Goal: Information Seeking & Learning: Check status

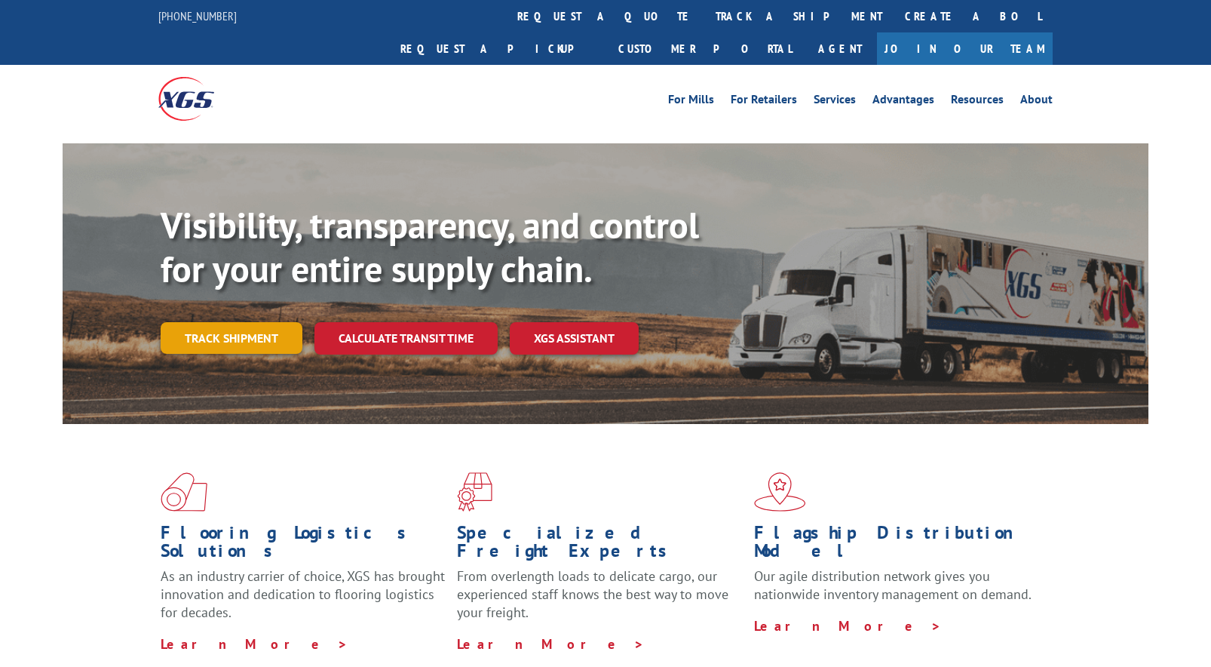
click at [235, 322] on link "Track shipment" at bounding box center [232, 338] width 142 height 32
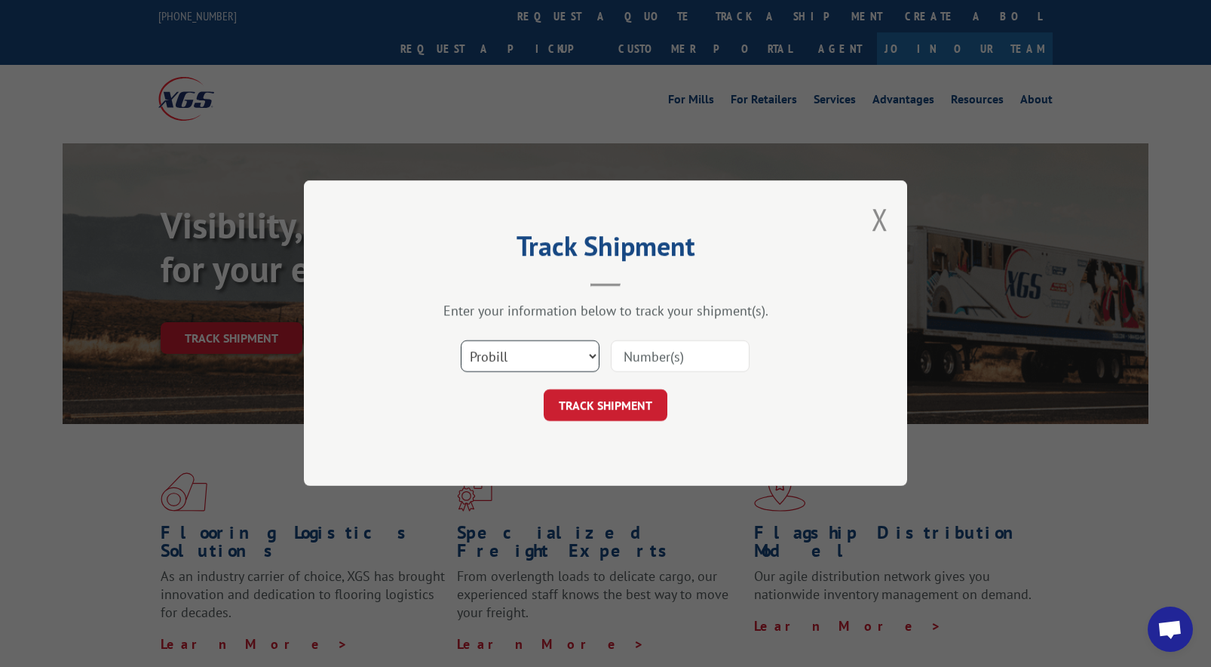
click at [553, 352] on select "Select category... Probill BOL PO" at bounding box center [530, 357] width 139 height 32
select select "bol"
click at [461, 341] on select "Select category... Probill BOL PO" at bounding box center [530, 357] width 139 height 32
paste input "2873437"
type input "2873437"
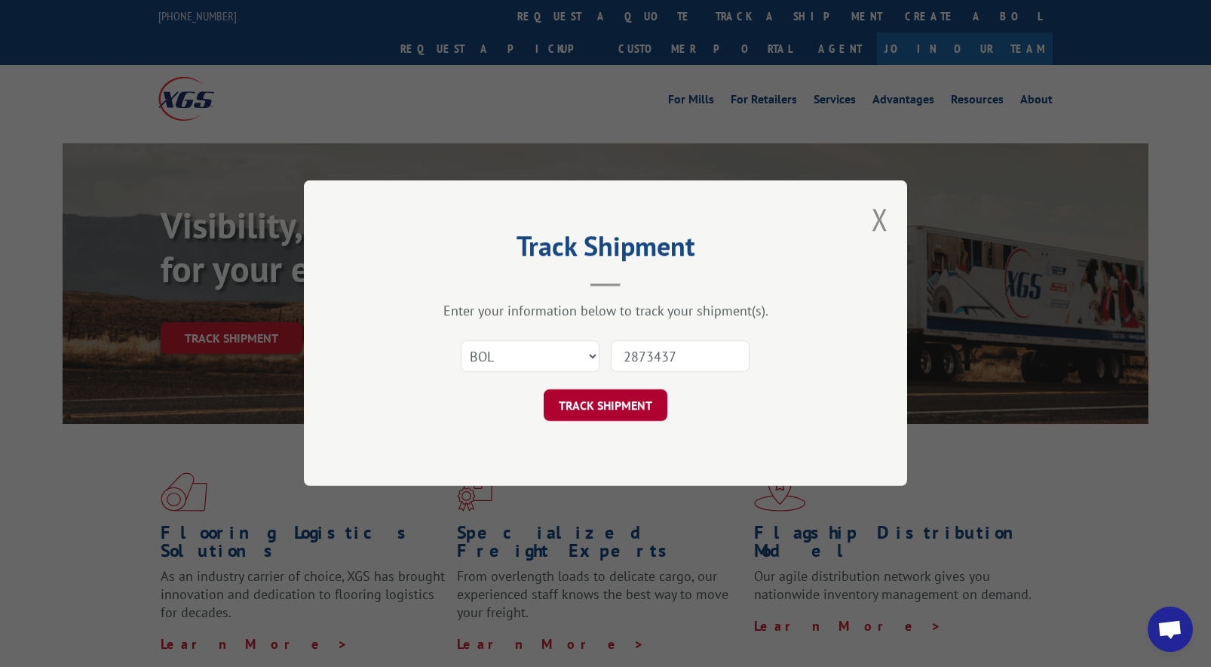
click at [630, 397] on button "TRACK SHIPMENT" at bounding box center [606, 406] width 124 height 32
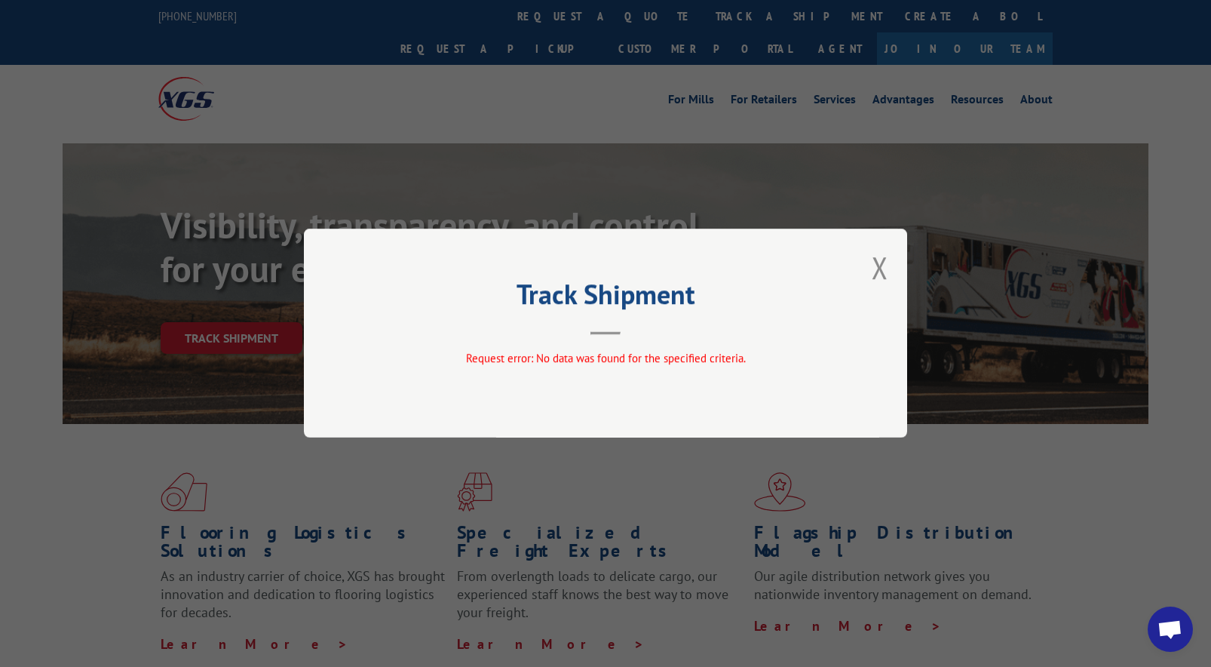
drag, startPoint x: 880, startPoint y: 267, endPoint x: 679, endPoint y: 302, distance: 204.5
click at [876, 269] on button "Close modal" at bounding box center [880, 267] width 17 height 40
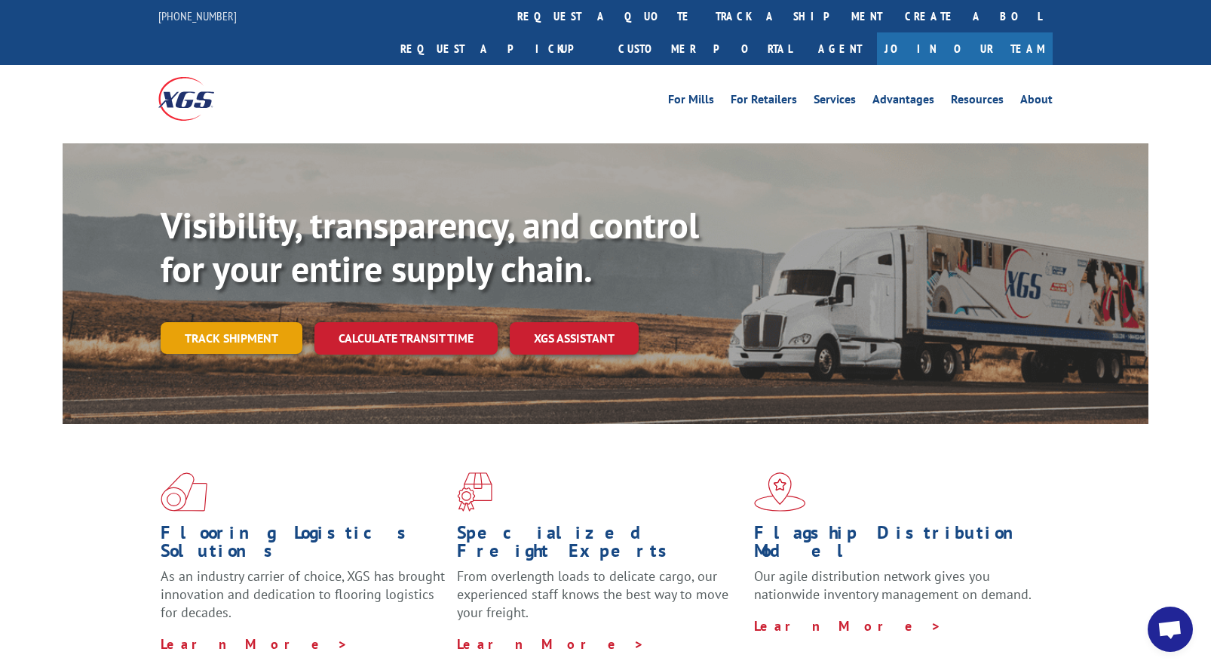
click at [256, 322] on link "Track shipment" at bounding box center [232, 338] width 142 height 32
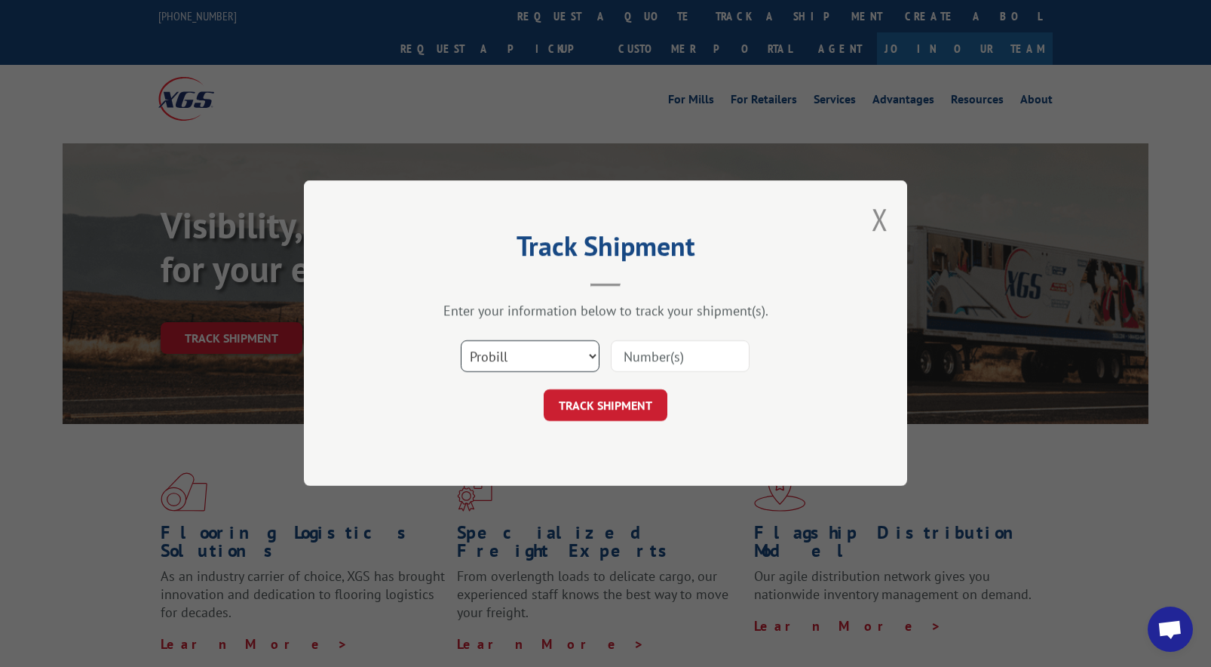
click at [523, 364] on select "Select category... Probill BOL PO" at bounding box center [530, 357] width 139 height 32
click at [661, 360] on input at bounding box center [680, 357] width 139 height 32
paste input "2873437"
type input "2873437"
click at [639, 422] on div "Track Shipment Enter your information below to track your shipment(s). Select c…" at bounding box center [605, 332] width 603 height 305
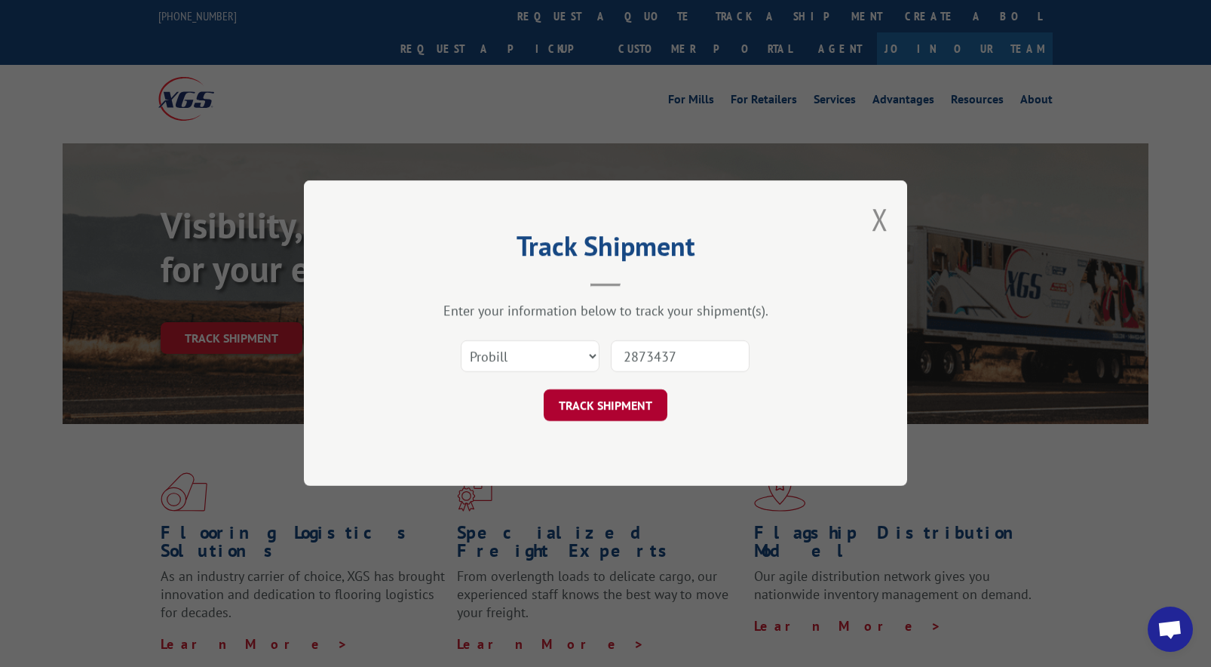
click at [635, 414] on button "TRACK SHIPMENT" at bounding box center [606, 406] width 124 height 32
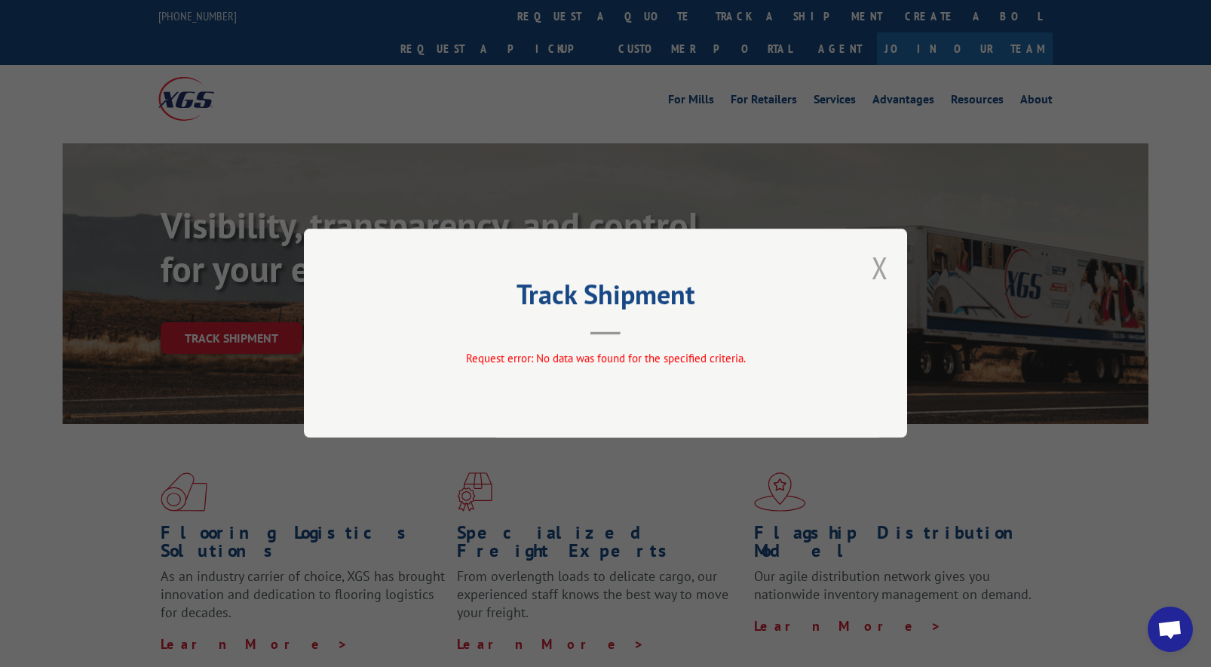
drag, startPoint x: 892, startPoint y: 264, endPoint x: 872, endPoint y: 265, distance: 19.7
click at [888, 264] on div "Track Shipment Request error: No data was found for the specified criteria." at bounding box center [605, 333] width 603 height 209
drag, startPoint x: 882, startPoint y: 272, endPoint x: 870, endPoint y: 273, distance: 12.1
click at [881, 272] on button "Close modal" at bounding box center [880, 267] width 17 height 40
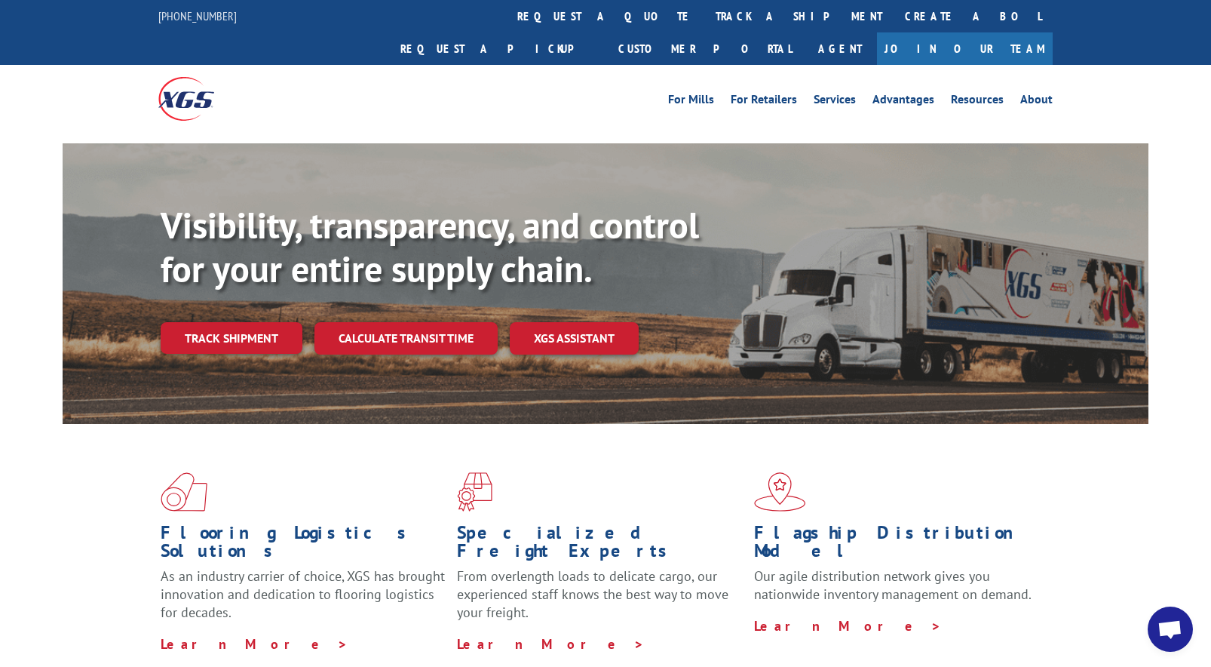
click at [247, 322] on link "Track shipment" at bounding box center [232, 338] width 142 height 32
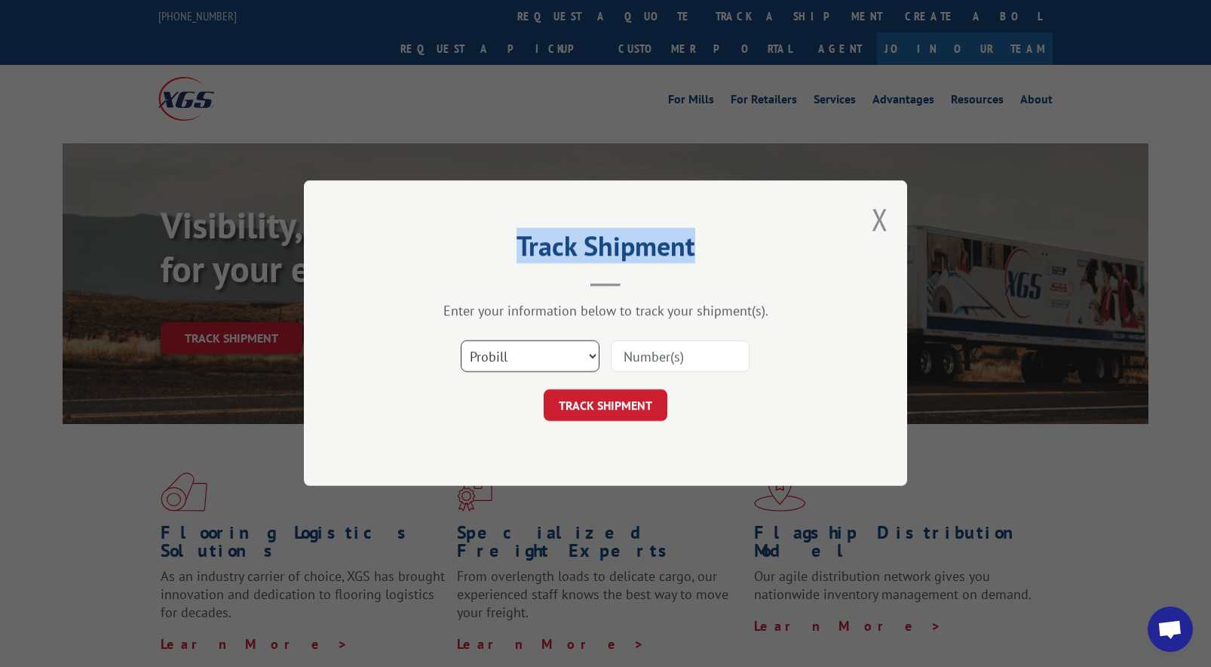
click at [520, 356] on select "Select category... Probill BOL PO" at bounding box center [530, 357] width 139 height 32
select select "bol"
click at [461, 341] on select "Select category... Probill BOL PO" at bounding box center [530, 357] width 139 height 32
drag, startPoint x: 671, startPoint y: 333, endPoint x: 655, endPoint y: 352, distance: 24.6
paste input "2873437"
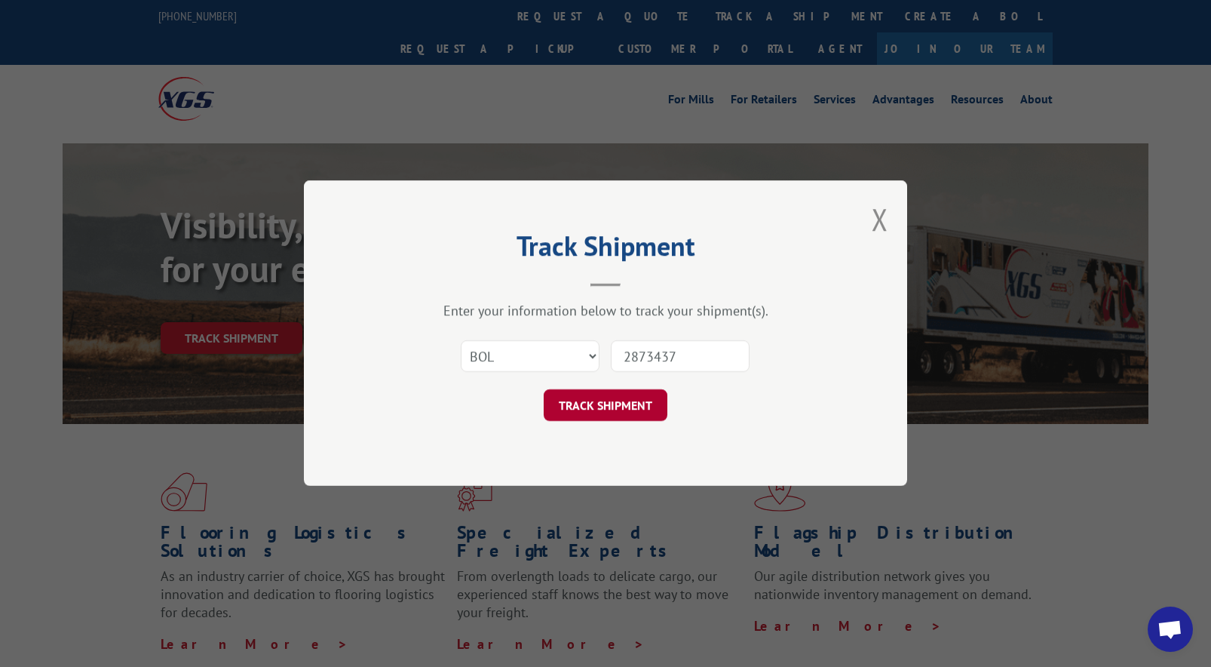
type input "2873437"
click at [622, 413] on button "TRACK SHIPMENT" at bounding box center [606, 406] width 124 height 32
